Goal: Task Accomplishment & Management: Manage account settings

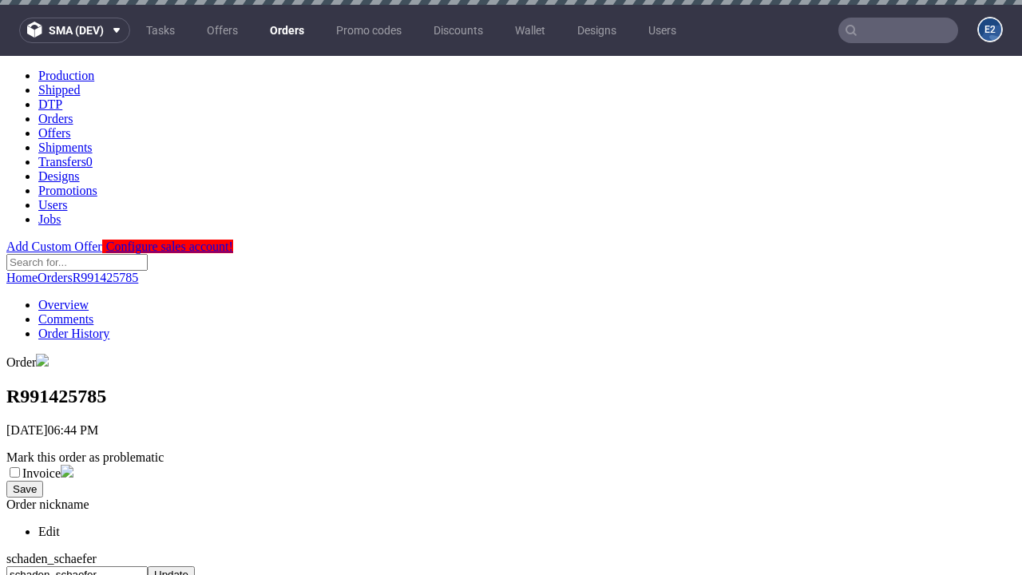
scroll to position [659, 0]
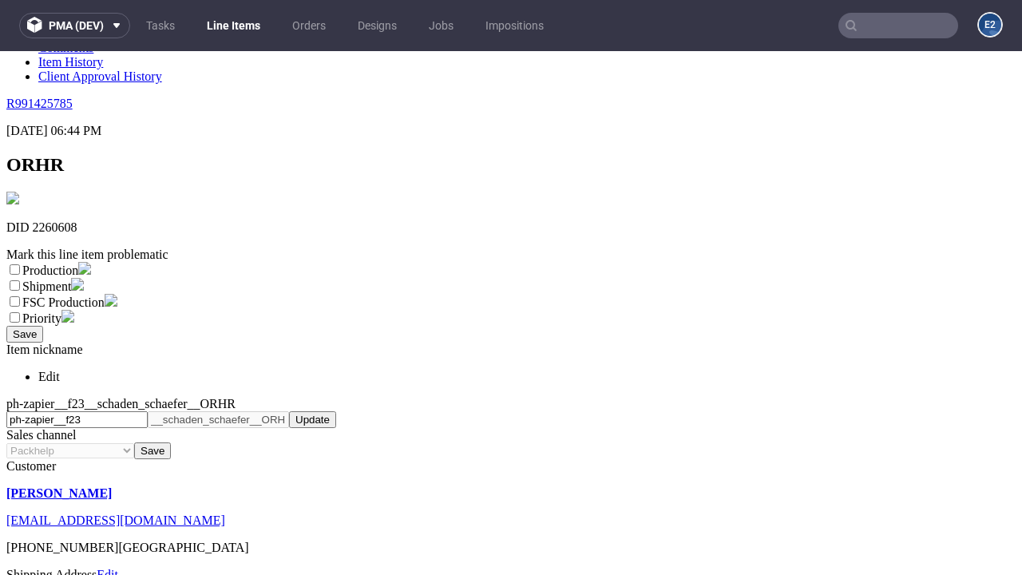
scroll to position [281, 0]
select select "dtp_ca_needed"
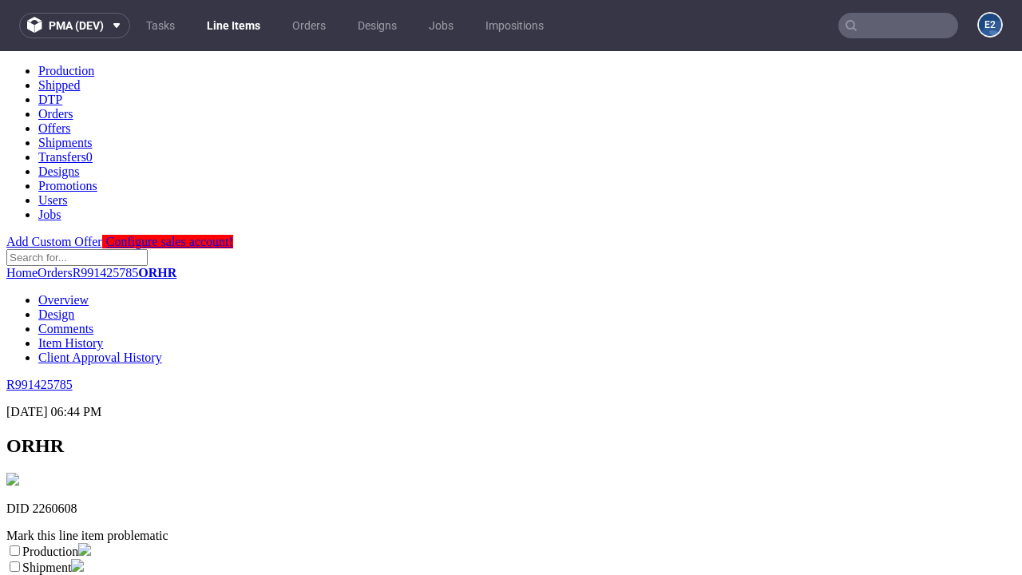
scroll to position [0, 0]
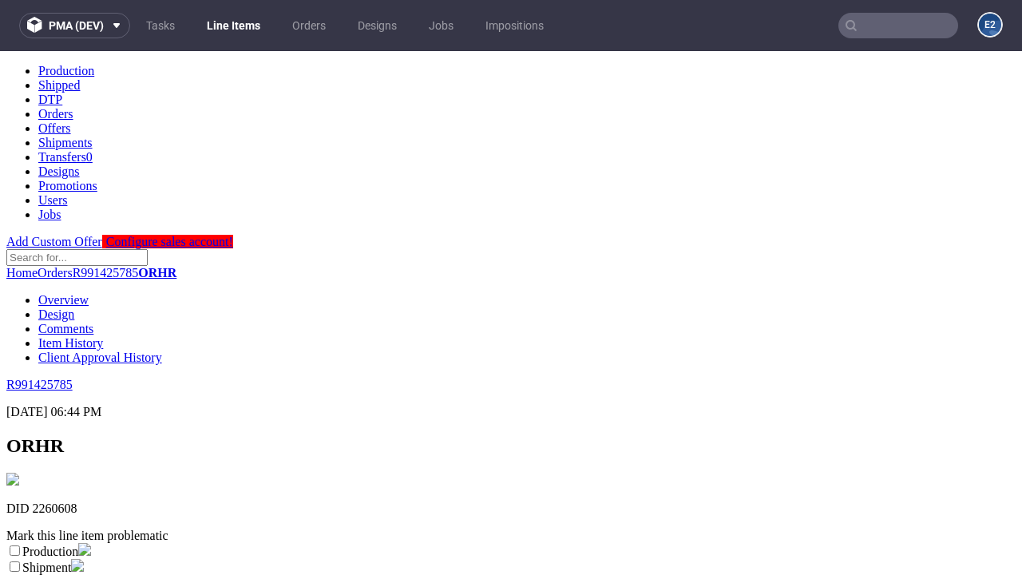
checkbox input "true"
